Goal: Information Seeking & Learning: Learn about a topic

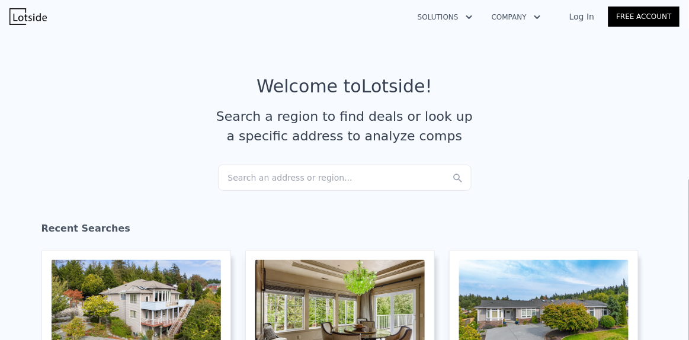
click at [232, 179] on div "Search an address or region..." at bounding box center [344, 178] width 253 height 26
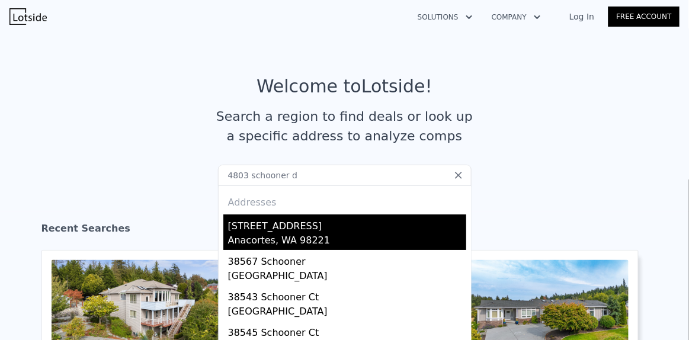
type input "4803 schooner d"
click at [234, 218] on div "[STREET_ADDRESS]" at bounding box center [347, 223] width 238 height 19
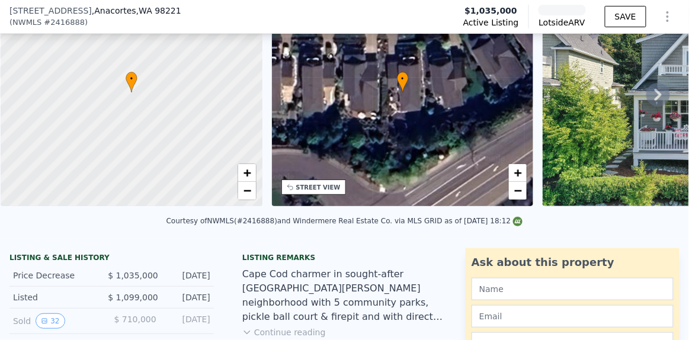
scroll to position [182, 0]
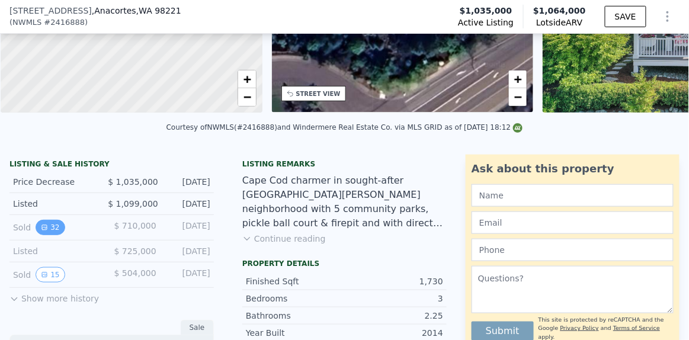
click at [50, 234] on button "32" at bounding box center [50, 227] width 29 height 15
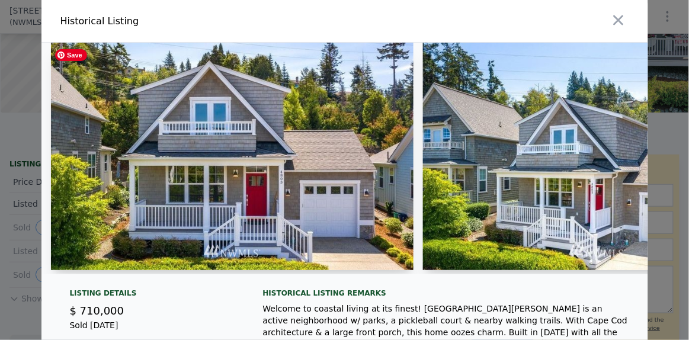
click at [226, 200] on img at bounding box center [232, 156] width 363 height 227
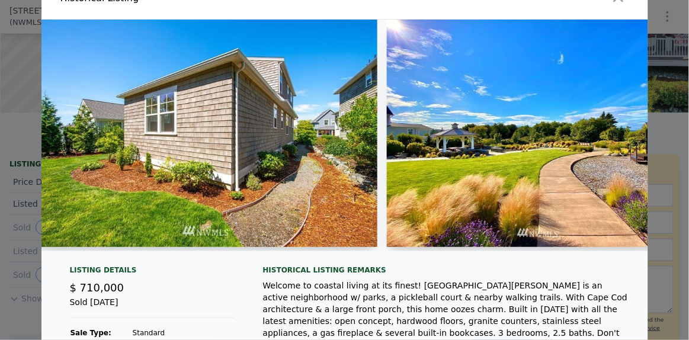
scroll to position [0, 0]
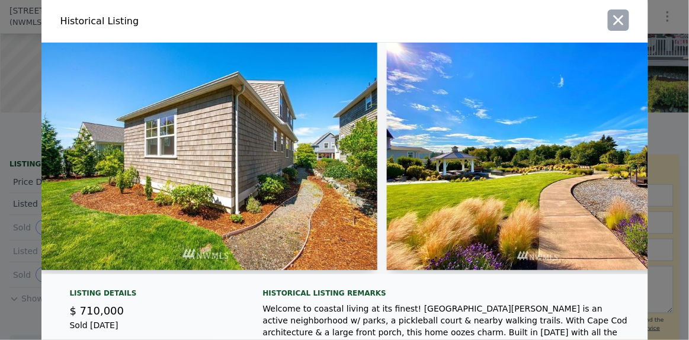
click at [613, 28] on icon "button" at bounding box center [618, 20] width 17 height 17
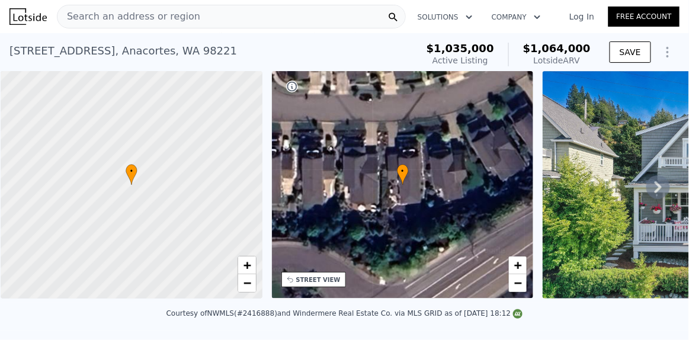
click at [119, 18] on span "Search an address or region" at bounding box center [128, 16] width 143 height 14
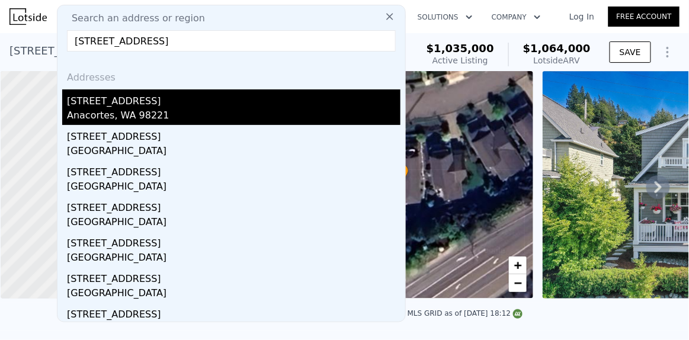
type input "[STREET_ADDRESS]"
click at [95, 98] on div "[STREET_ADDRESS]" at bounding box center [233, 98] width 333 height 19
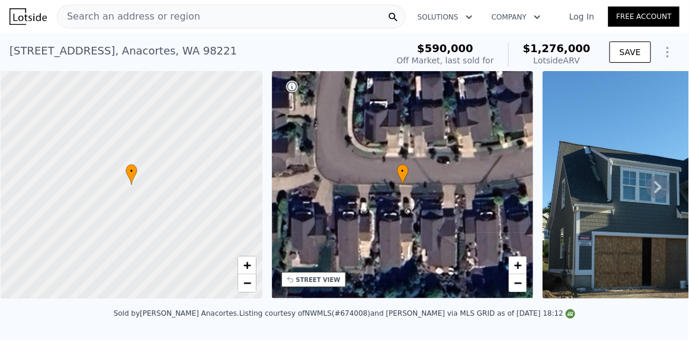
click at [654, 192] on icon at bounding box center [657, 187] width 7 height 12
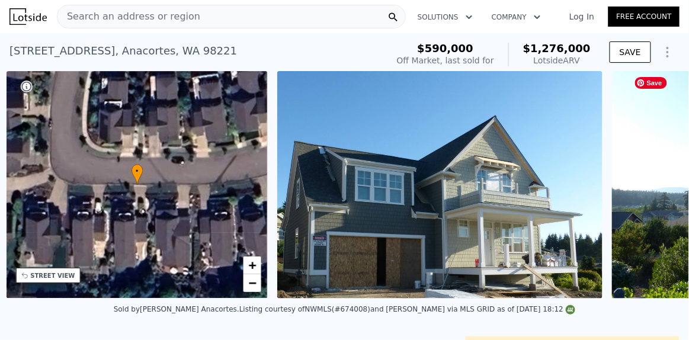
scroll to position [0, 275]
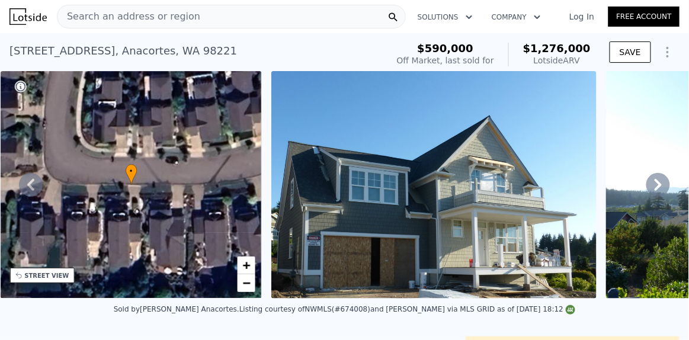
click at [651, 192] on icon at bounding box center [658, 185] width 24 height 24
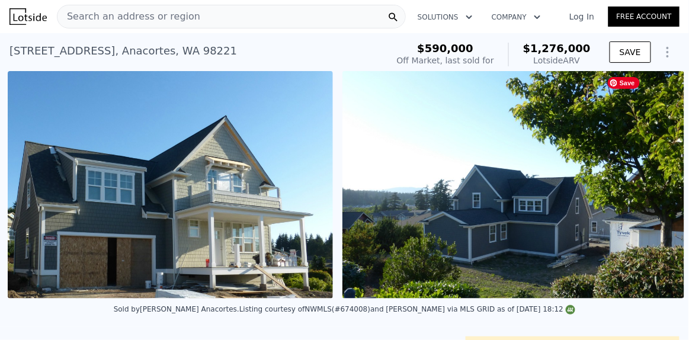
scroll to position [0, 546]
click at [489, 221] on img at bounding box center [513, 184] width 342 height 227
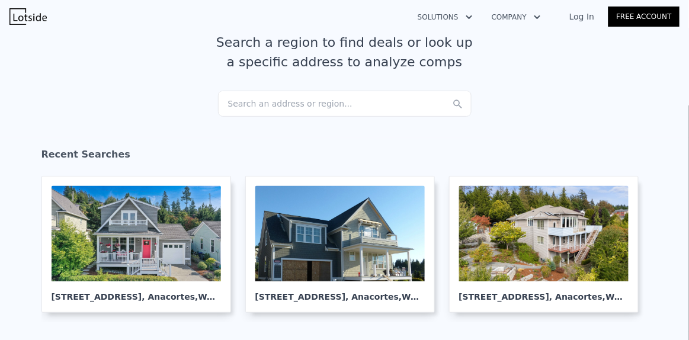
scroll to position [92, 0]
